Goal: Information Seeking & Learning: Learn about a topic

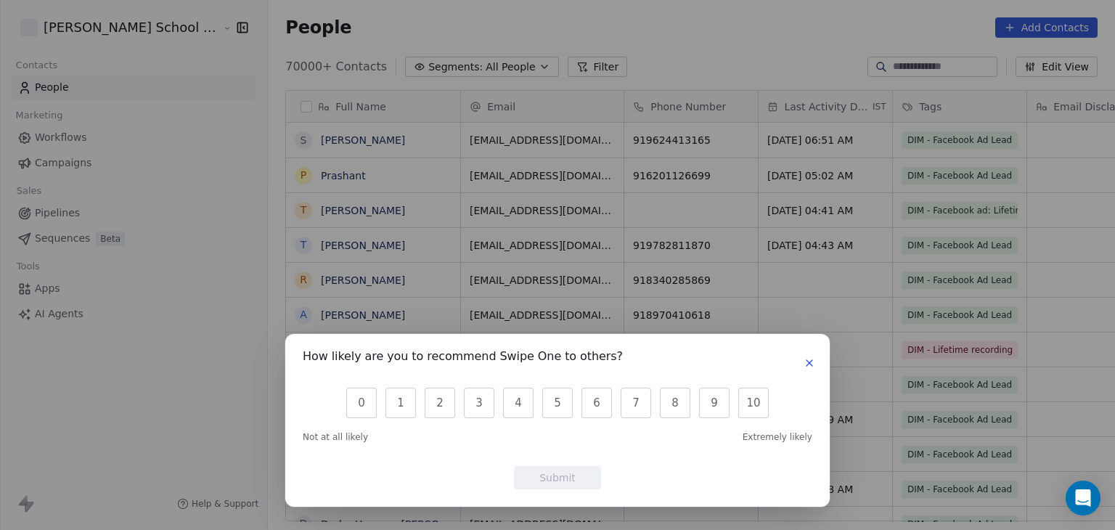
scroll to position [454, 886]
click at [805, 363] on icon "button" at bounding box center [809, 363] width 12 height 12
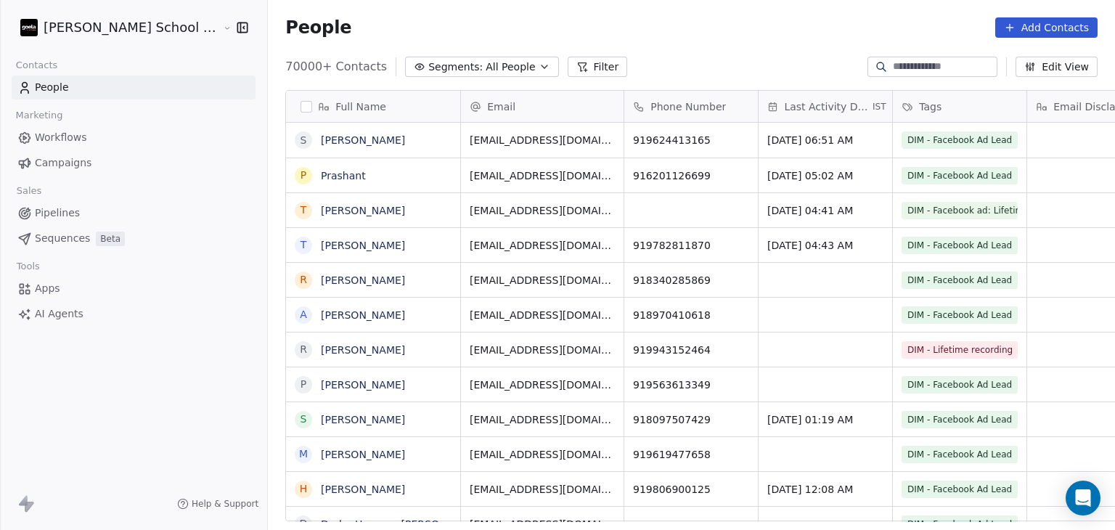
click at [981, 68] on input at bounding box center [944, 67] width 102 height 15
paste input "**********"
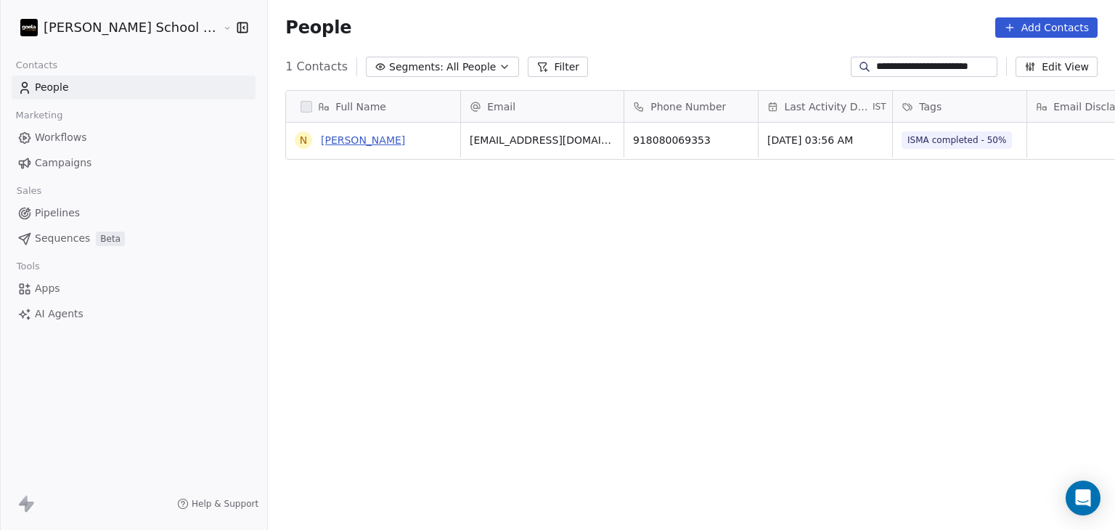
type input "**********"
click at [321, 140] on link "[PERSON_NAME]" at bounding box center [363, 140] width 84 height 12
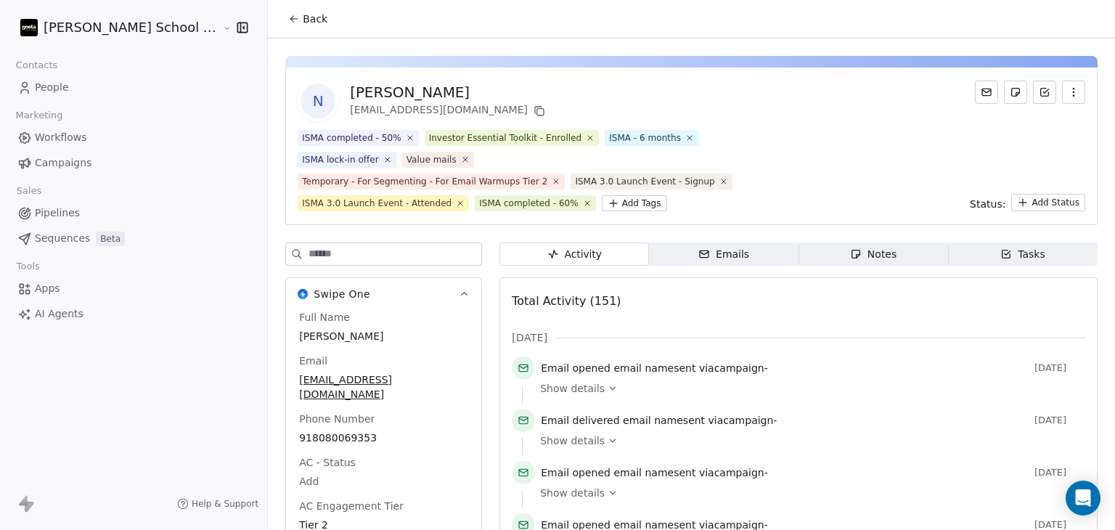
click at [740, 101] on div "N [PERSON_NAME] [EMAIL_ADDRESS][DOMAIN_NAME]" at bounding box center [691, 101] width 787 height 41
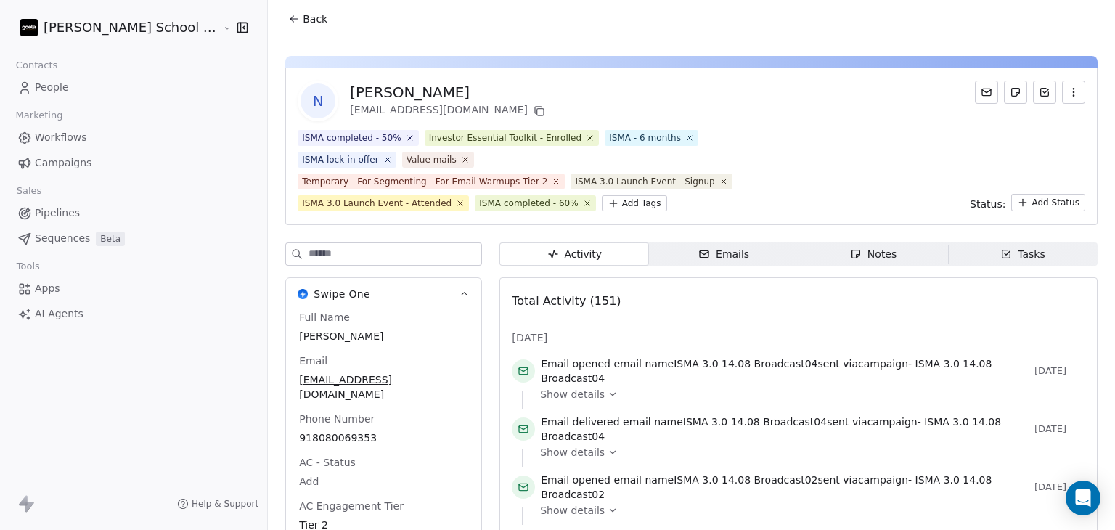
click at [829, 173] on div "ISMA completed - 50% Investor Essential Toolkit - Enrolled ISMA - 6 months ISMA…" at bounding box center [691, 170] width 787 height 81
click at [609, 135] on div "ISMA - 6 months" at bounding box center [645, 137] width 72 height 13
click at [710, 254] on div "Emails" at bounding box center [723, 254] width 51 height 15
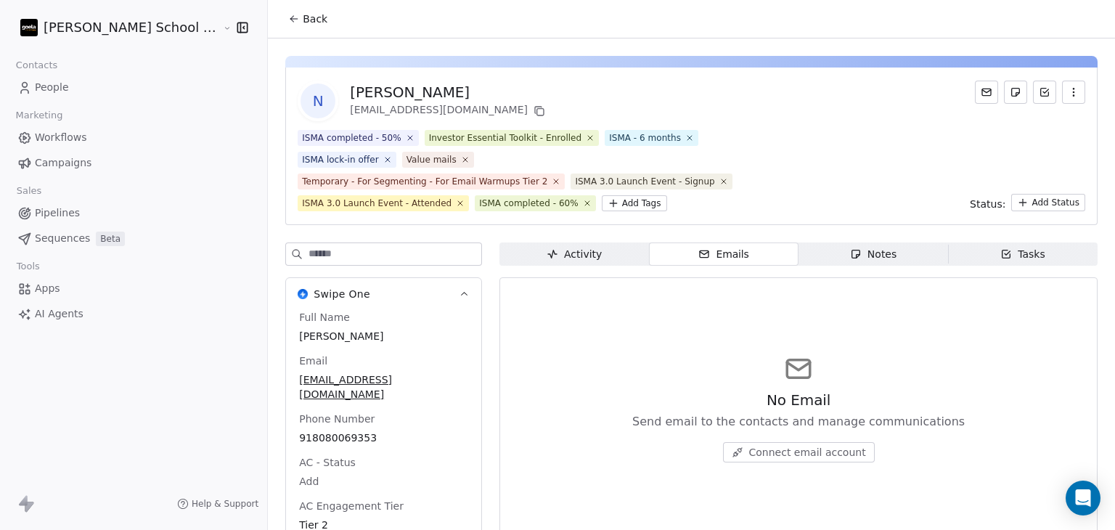
click at [852, 251] on div "Notes" at bounding box center [873, 254] width 46 height 15
click at [998, 245] on span "Tasks Tasks" at bounding box center [1022, 253] width 149 height 23
click at [557, 257] on span "Activity Activity" at bounding box center [573, 253] width 149 height 23
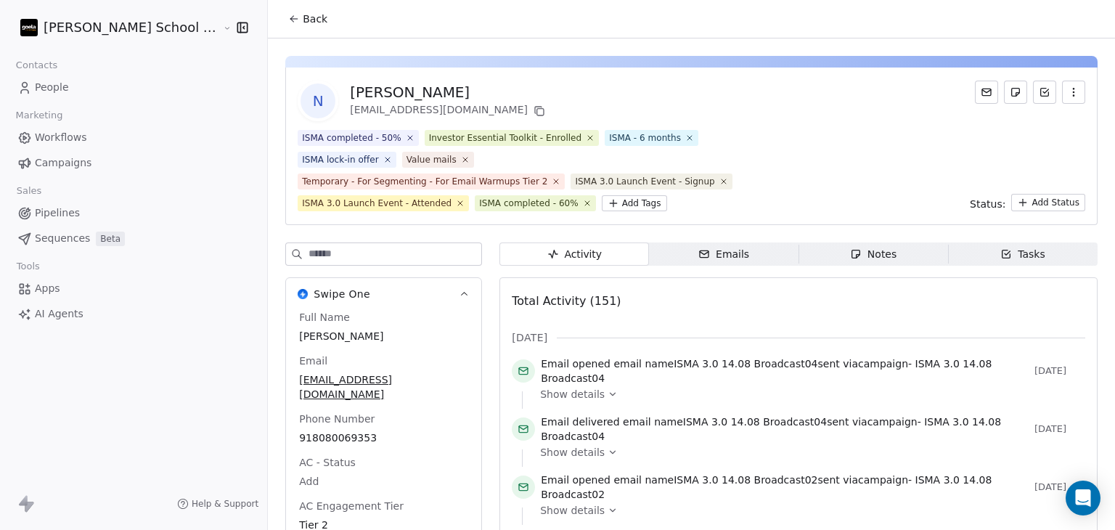
click at [401, 253] on input at bounding box center [394, 254] width 173 height 22
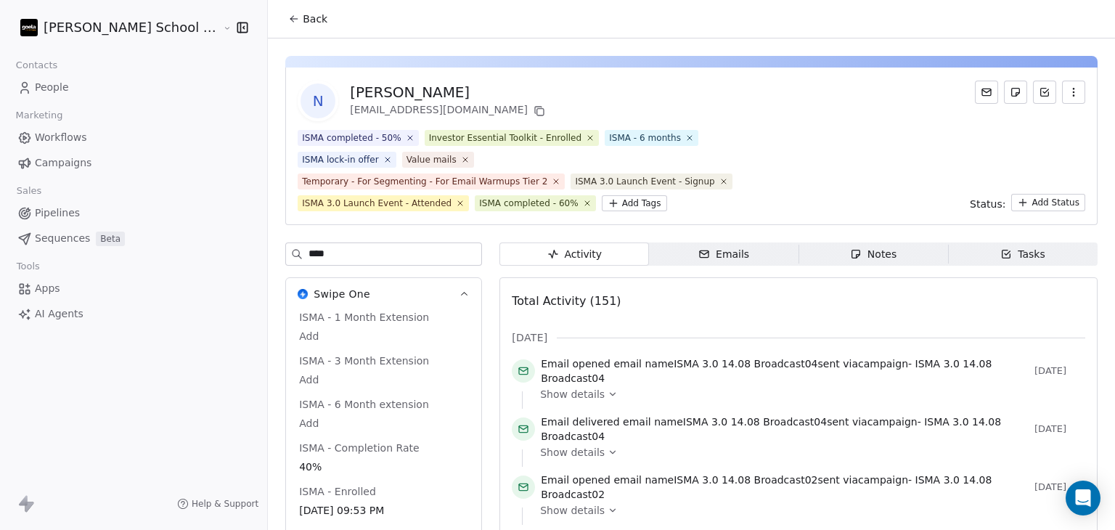
type input "****"
click at [808, 144] on div "ISMA completed - 50% Investor Essential Toolkit - Enrolled ISMA - 6 months ISMA…" at bounding box center [691, 170] width 787 height 81
click at [809, 112] on div "N [PERSON_NAME] [EMAIL_ADDRESS][DOMAIN_NAME]" at bounding box center [691, 101] width 787 height 41
